Goal: Information Seeking & Learning: Learn about a topic

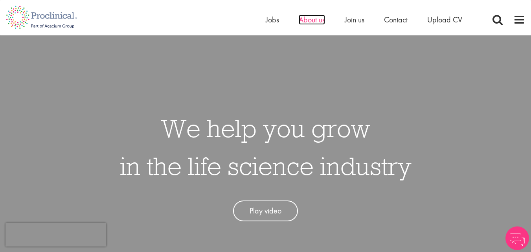
click at [320, 20] on span "About us" at bounding box center [312, 20] width 26 height 10
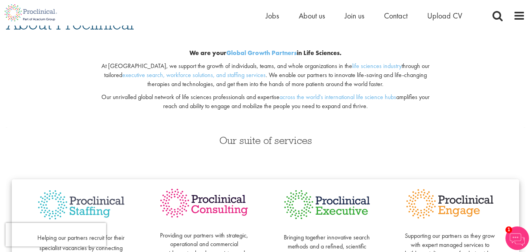
scroll to position [40, 0]
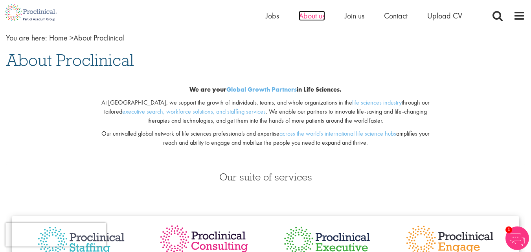
click at [324, 14] on span "About us" at bounding box center [312, 16] width 26 height 10
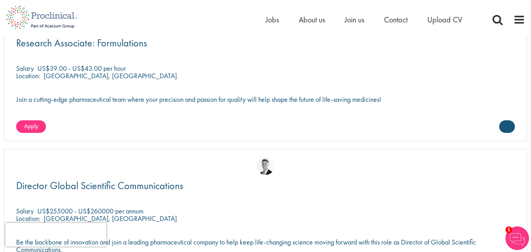
scroll to position [1533, 0]
